Goal: Information Seeking & Learning: Learn about a topic

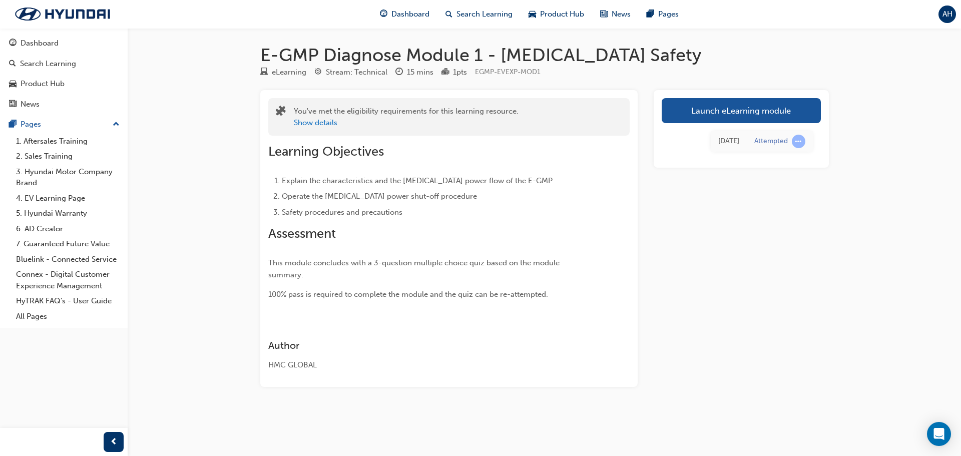
drag, startPoint x: 396, startPoint y: 22, endPoint x: 403, endPoint y: 27, distance: 9.0
click at [396, 22] on div "Dashboard" at bounding box center [405, 14] width 66 height 21
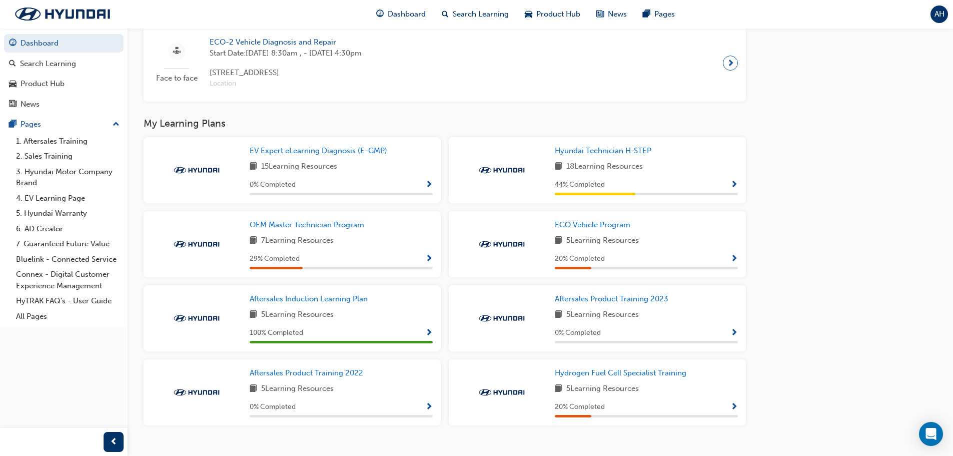
scroll to position [698, 0]
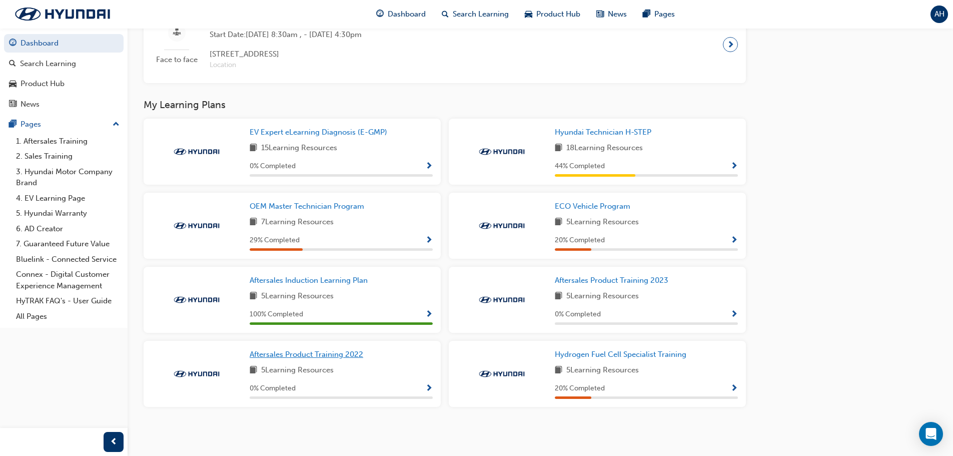
click at [350, 358] on span "Aftersales Product Training 2022" at bounding box center [307, 354] width 114 height 9
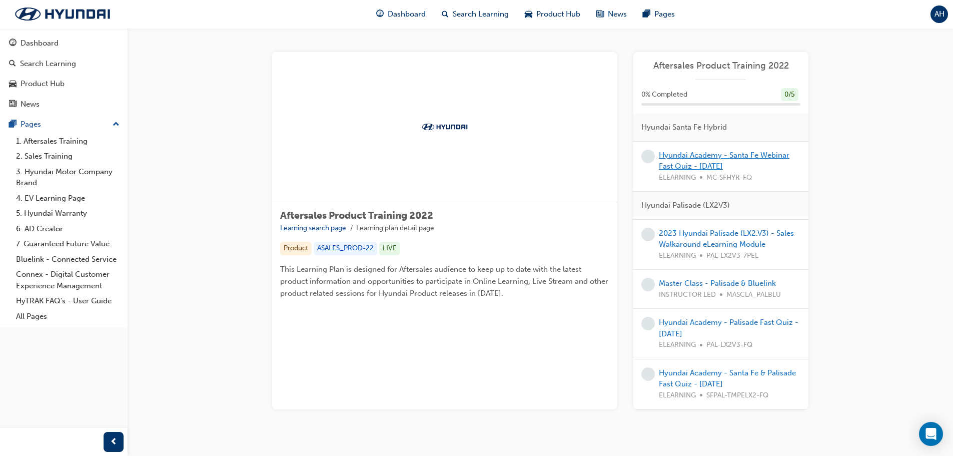
click at [696, 168] on link "Hyundai Academy - Santa Fe Webinar Fast Quiz - [DATE]" at bounding box center [724, 161] width 131 height 21
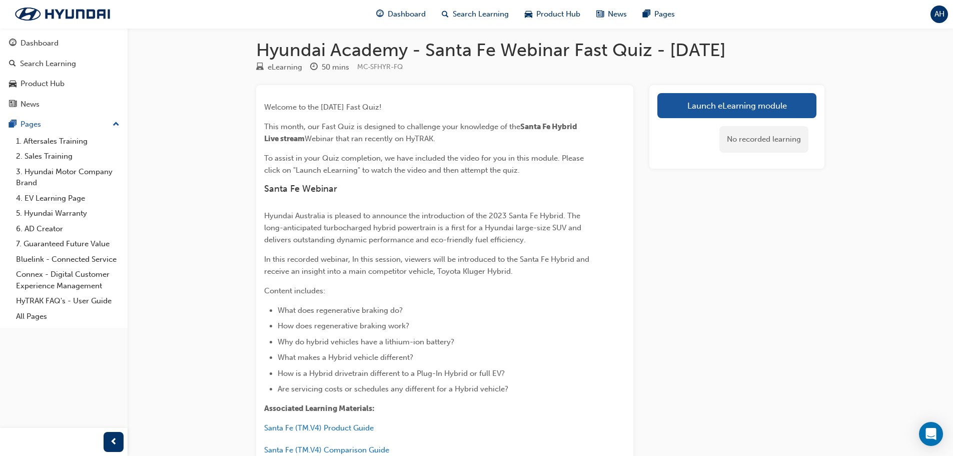
scroll to position [4, 0]
click at [767, 104] on link "Launch eLearning module" at bounding box center [736, 106] width 159 height 25
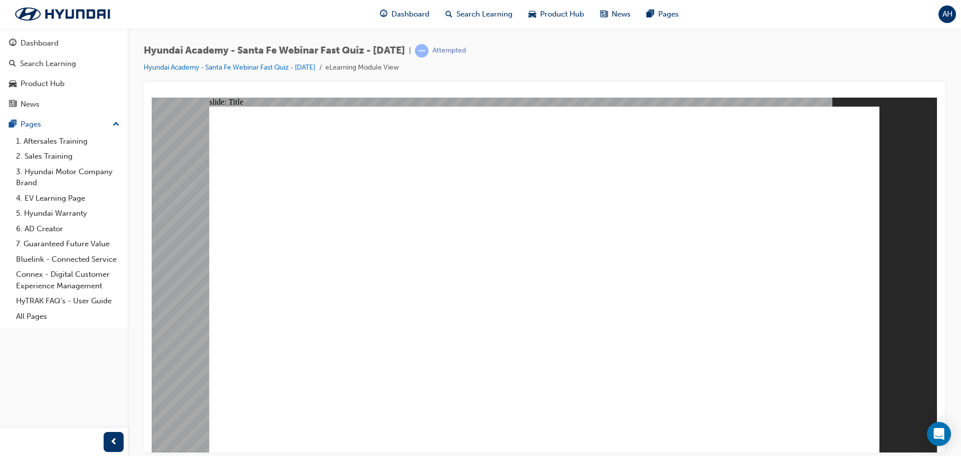
click at [287, 16] on div "Dashboard Search Learning Product Hub News Pages AH" at bounding box center [480, 14] width 961 height 29
click at [402, 13] on span "Dashboard" at bounding box center [410, 15] width 38 height 12
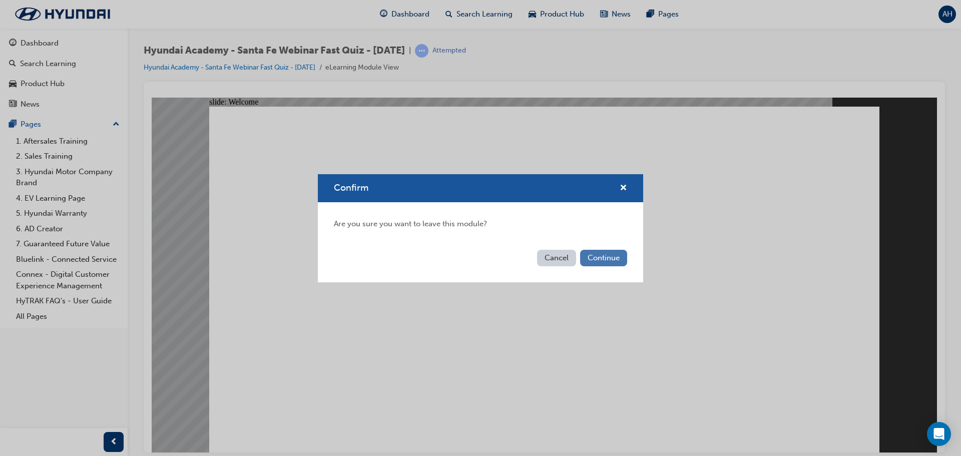
click at [595, 257] on button "Continue" at bounding box center [603, 258] width 47 height 17
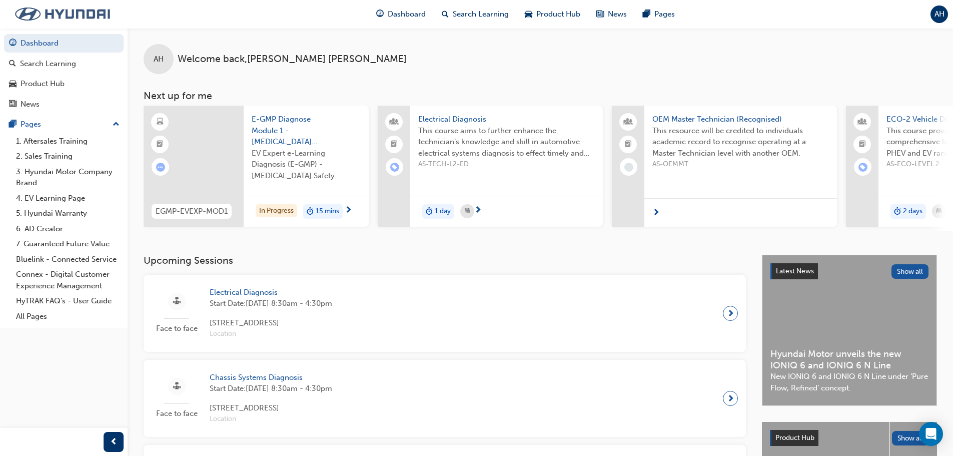
click at [98, 8] on img at bounding box center [62, 14] width 115 height 21
click at [760, 39] on div "AH Welcome back , [PERSON_NAME]" at bounding box center [541, 51] width 826 height 46
click at [522, 79] on div "AH Welcome back , [PERSON_NAME] Next up for me EGMP-EVEXP-MOD1 E-GMP Diagnose M…" at bounding box center [541, 129] width 826 height 203
click at [939, 10] on span "AH" at bounding box center [940, 15] width 10 height 12
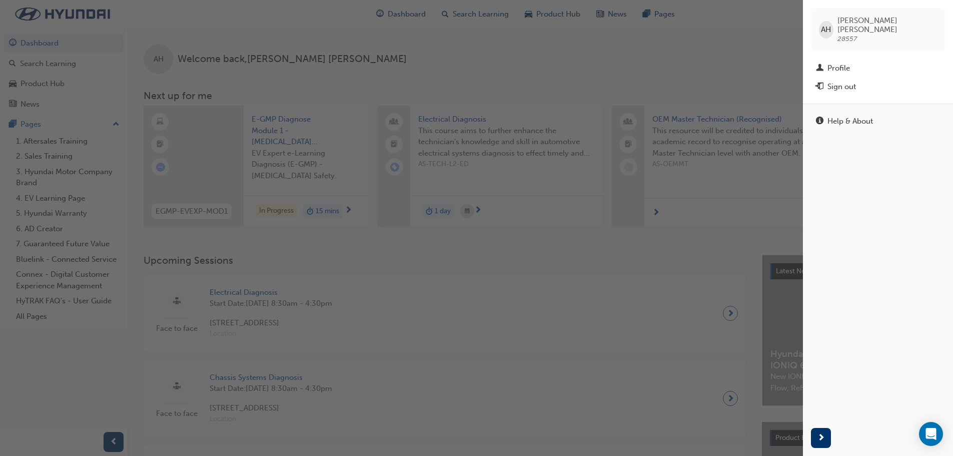
click at [593, 58] on div "button" at bounding box center [401, 228] width 803 height 456
